Goal: Obtain resource: Download file/media

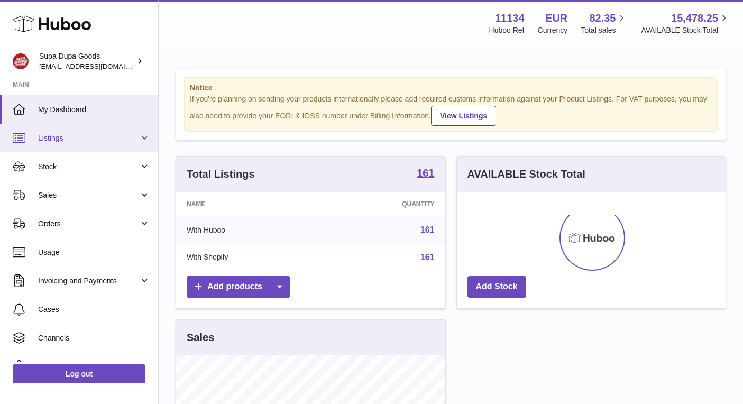
scroll to position [165, 269]
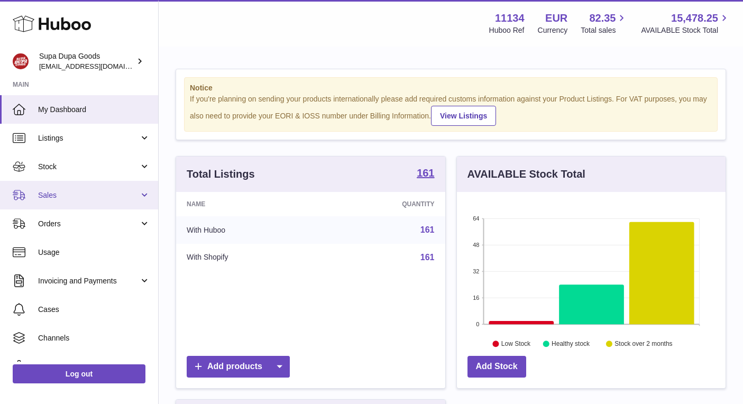
click at [75, 190] on span "Sales" at bounding box center [88, 195] width 101 height 10
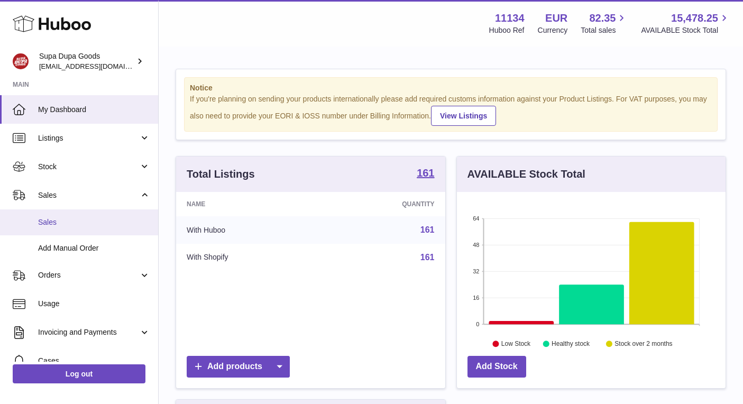
click at [76, 225] on span "Sales" at bounding box center [94, 222] width 112 height 10
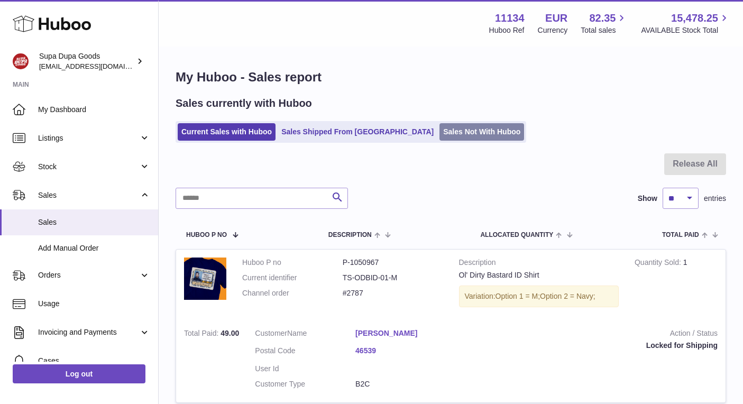
click at [439, 126] on link "Sales Not With Huboo" at bounding box center [481, 131] width 85 height 17
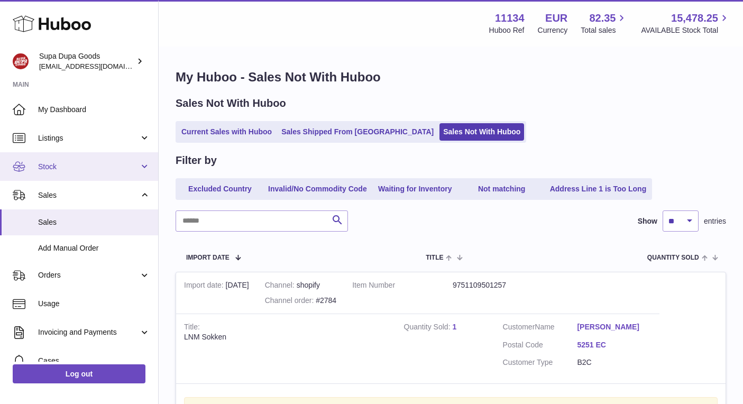
click at [50, 165] on span "Stock" at bounding box center [88, 167] width 101 height 10
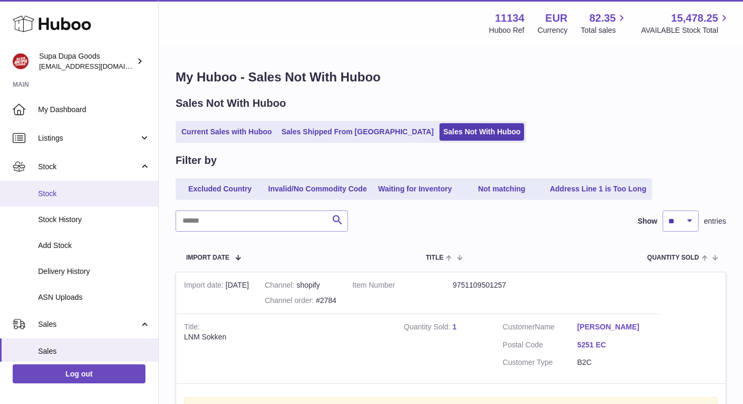
click at [64, 198] on link "Stock" at bounding box center [79, 194] width 158 height 26
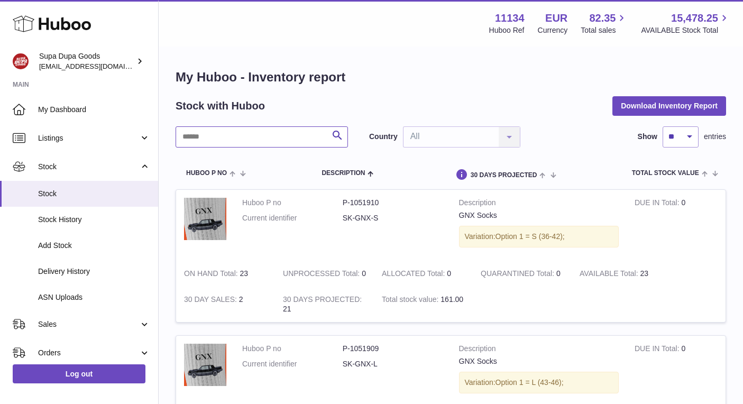
click at [245, 138] on input "text" at bounding box center [262, 136] width 172 height 21
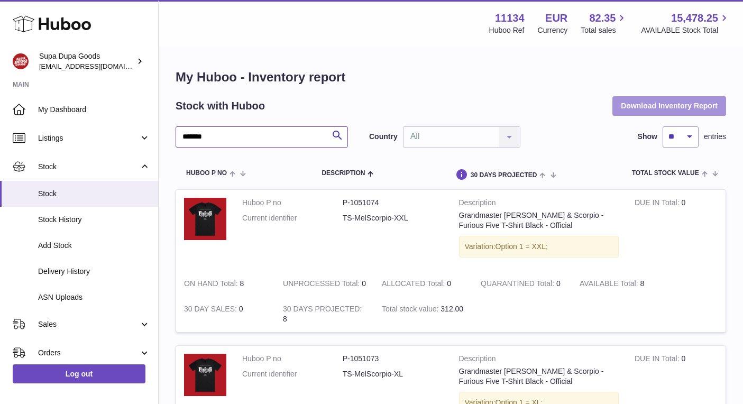
type input "*******"
click at [679, 98] on button "Download Inventory Report" at bounding box center [669, 105] width 114 height 19
